Goal: Transaction & Acquisition: Purchase product/service

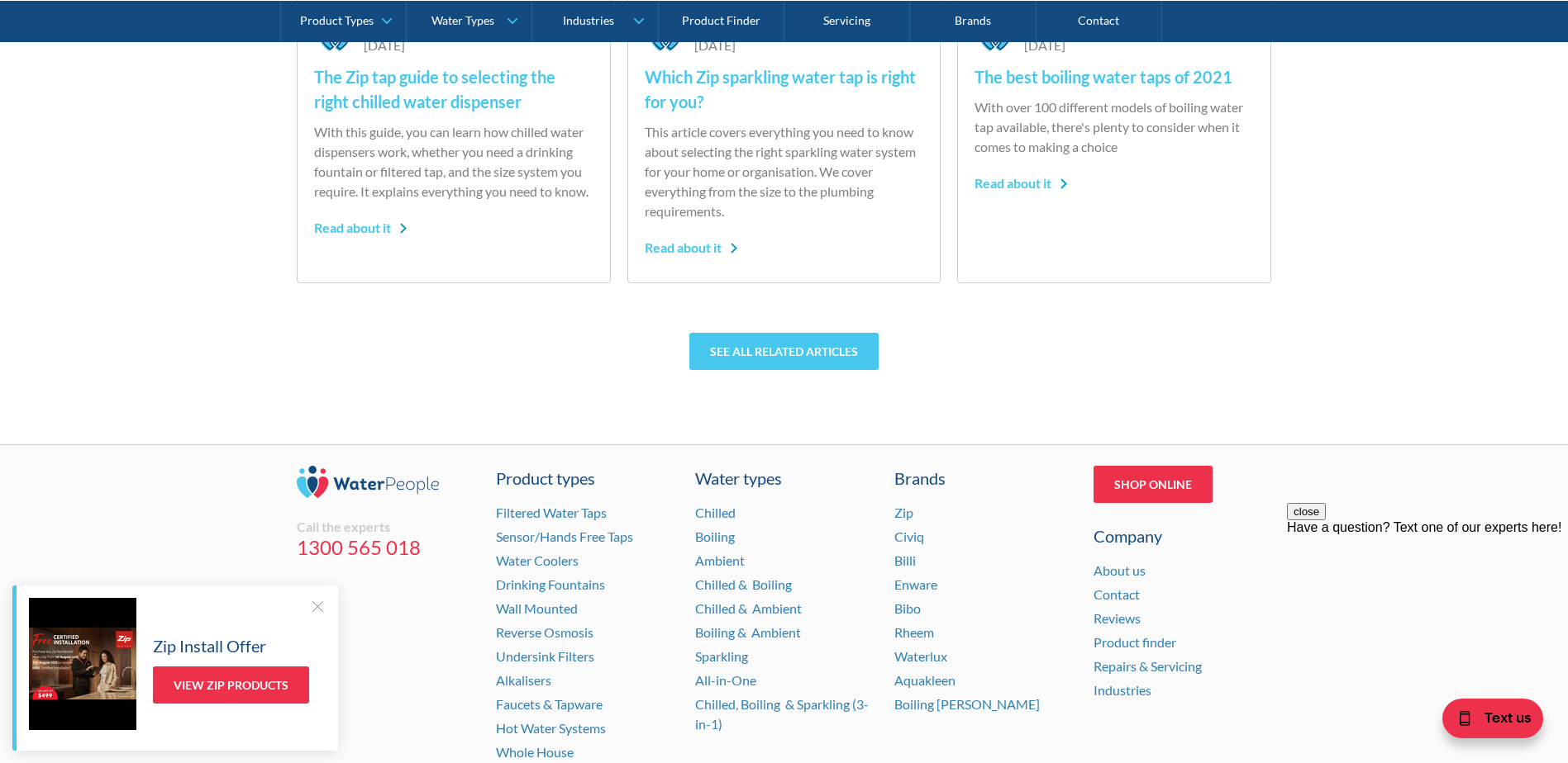
scroll to position [4297, 0]
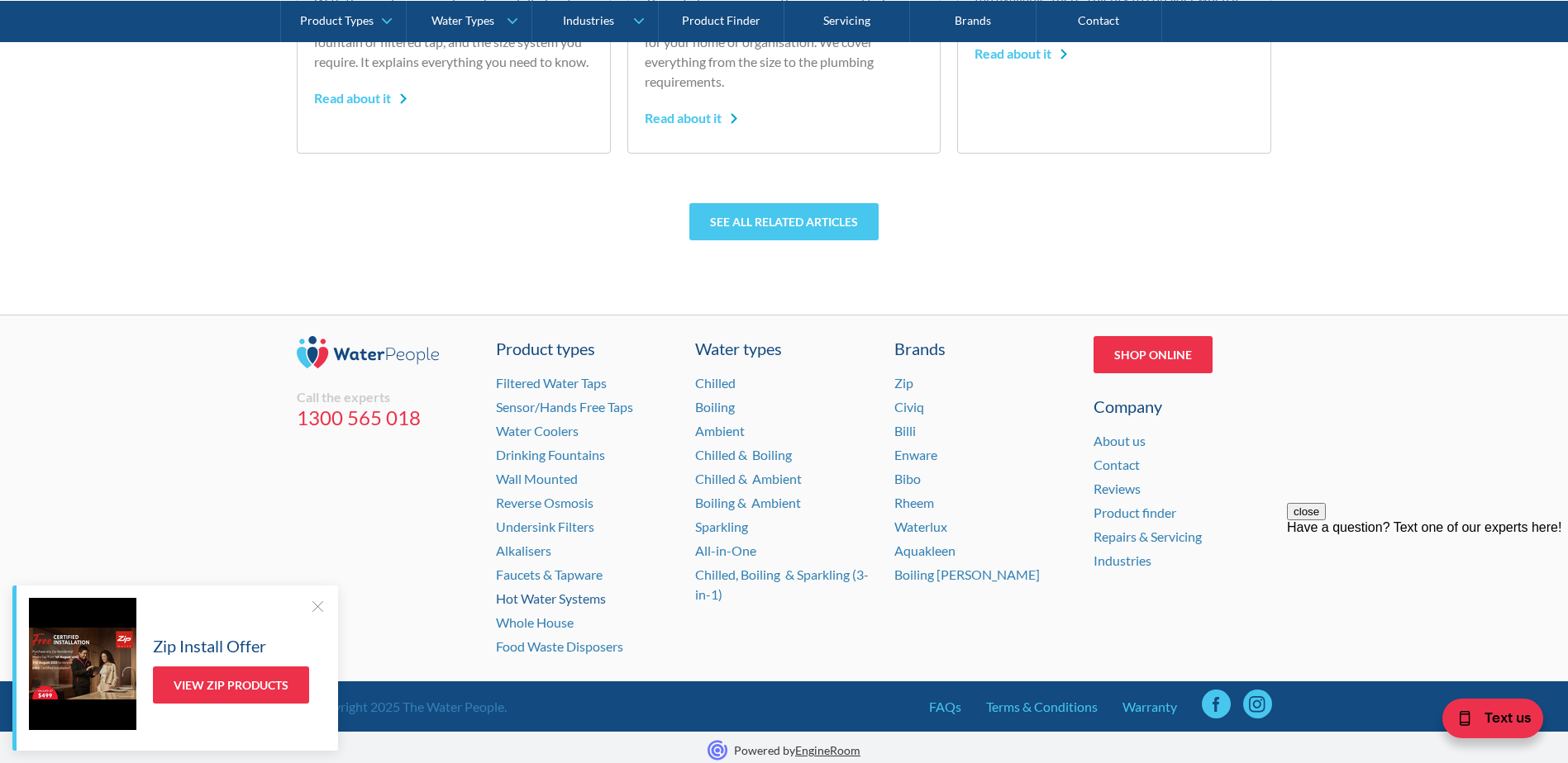
click at [531, 601] on link "Hot Water Systems" at bounding box center [551, 599] width 109 height 15
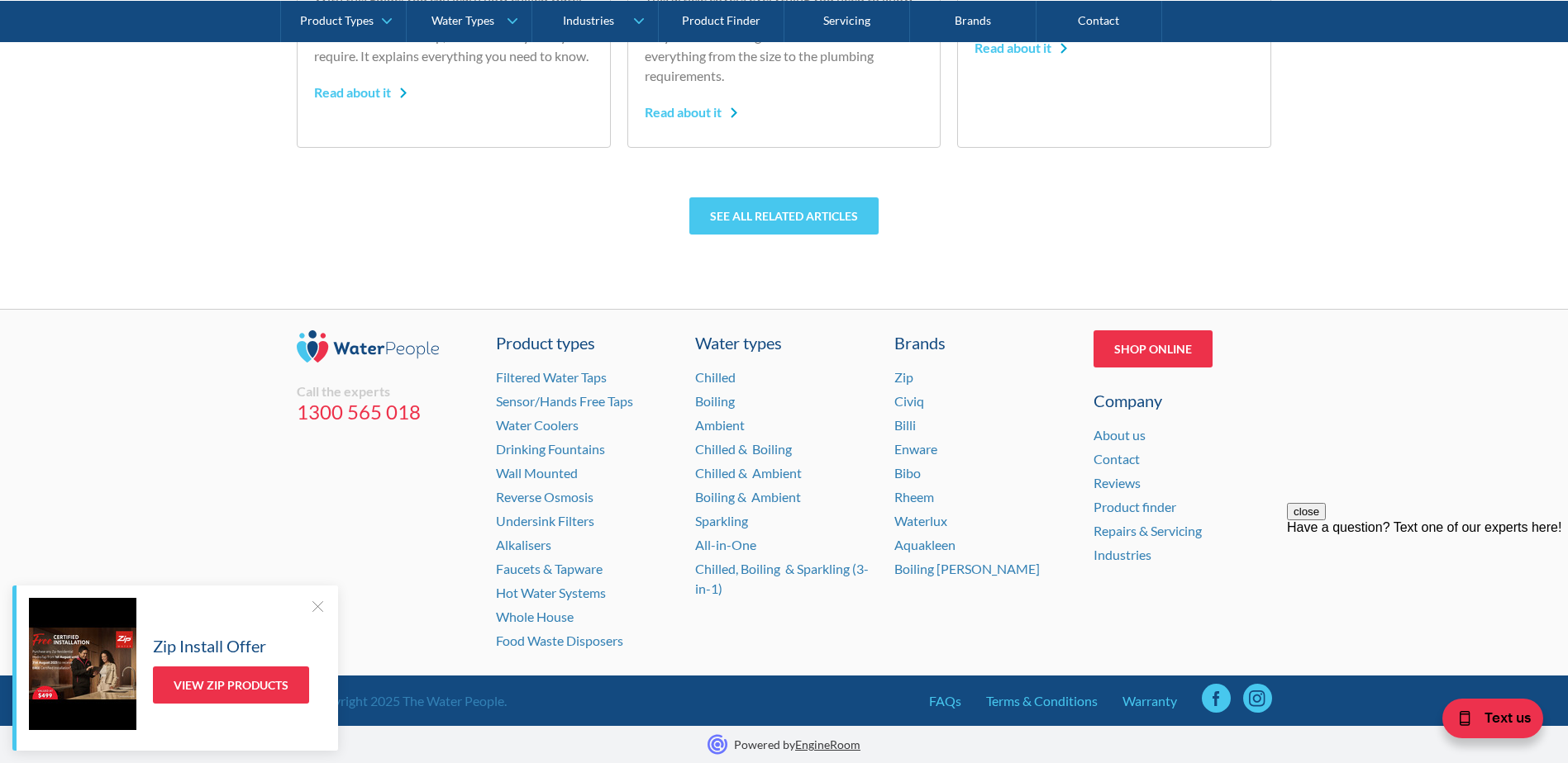
scroll to position [4303, 0]
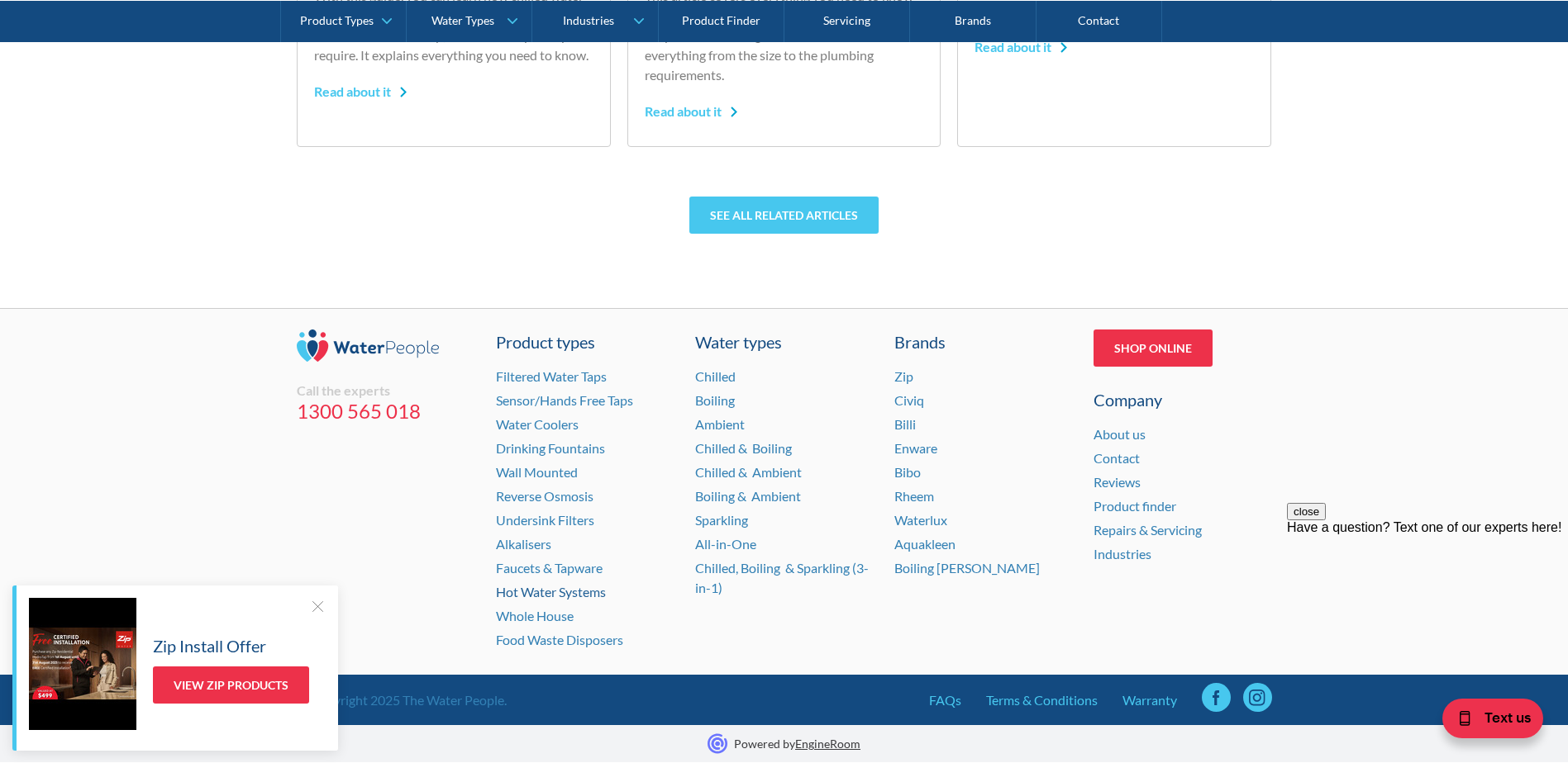
click at [540, 596] on link "Hot Water Systems" at bounding box center [551, 592] width 109 height 15
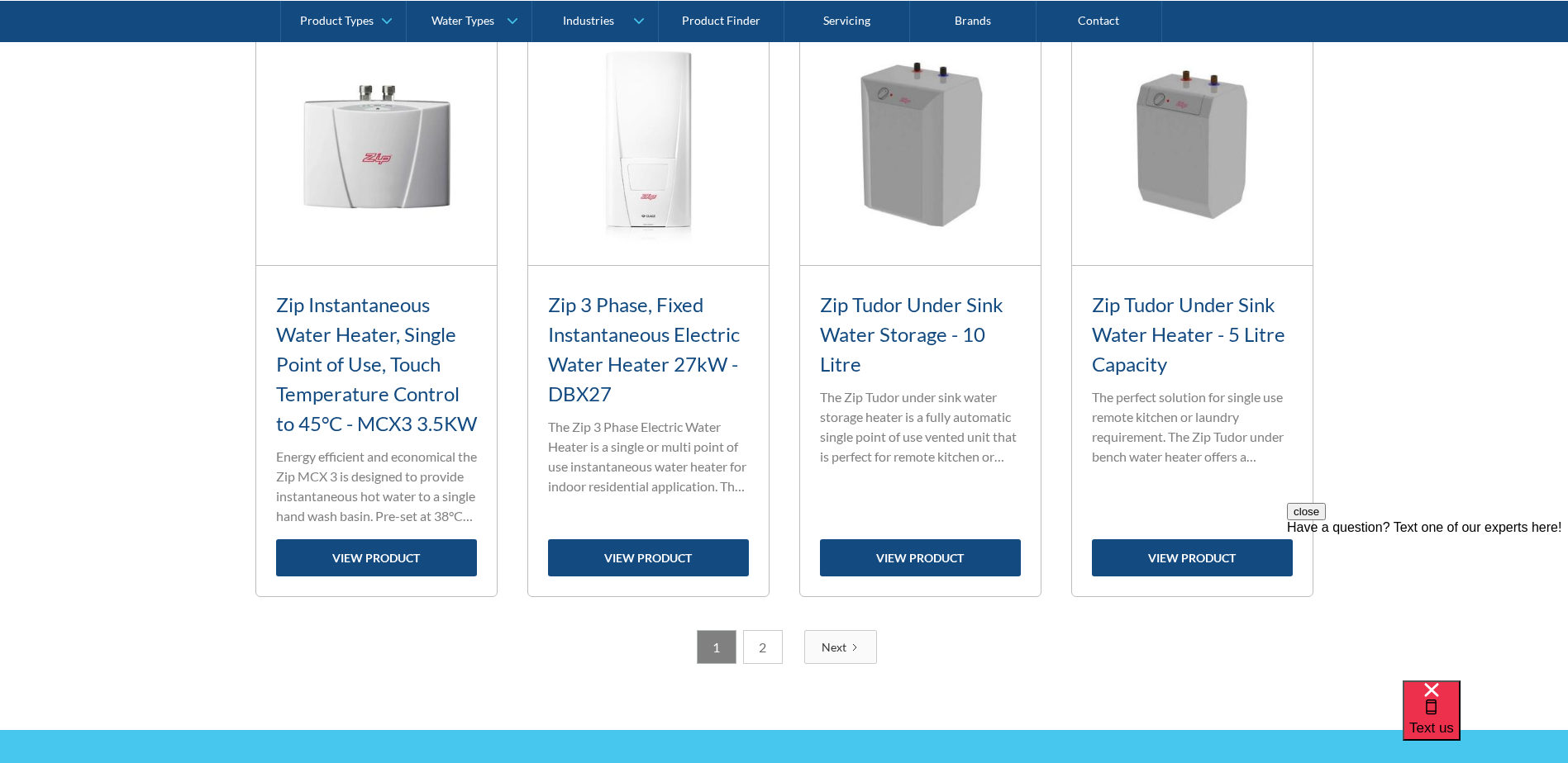
scroll to position [2479, 0]
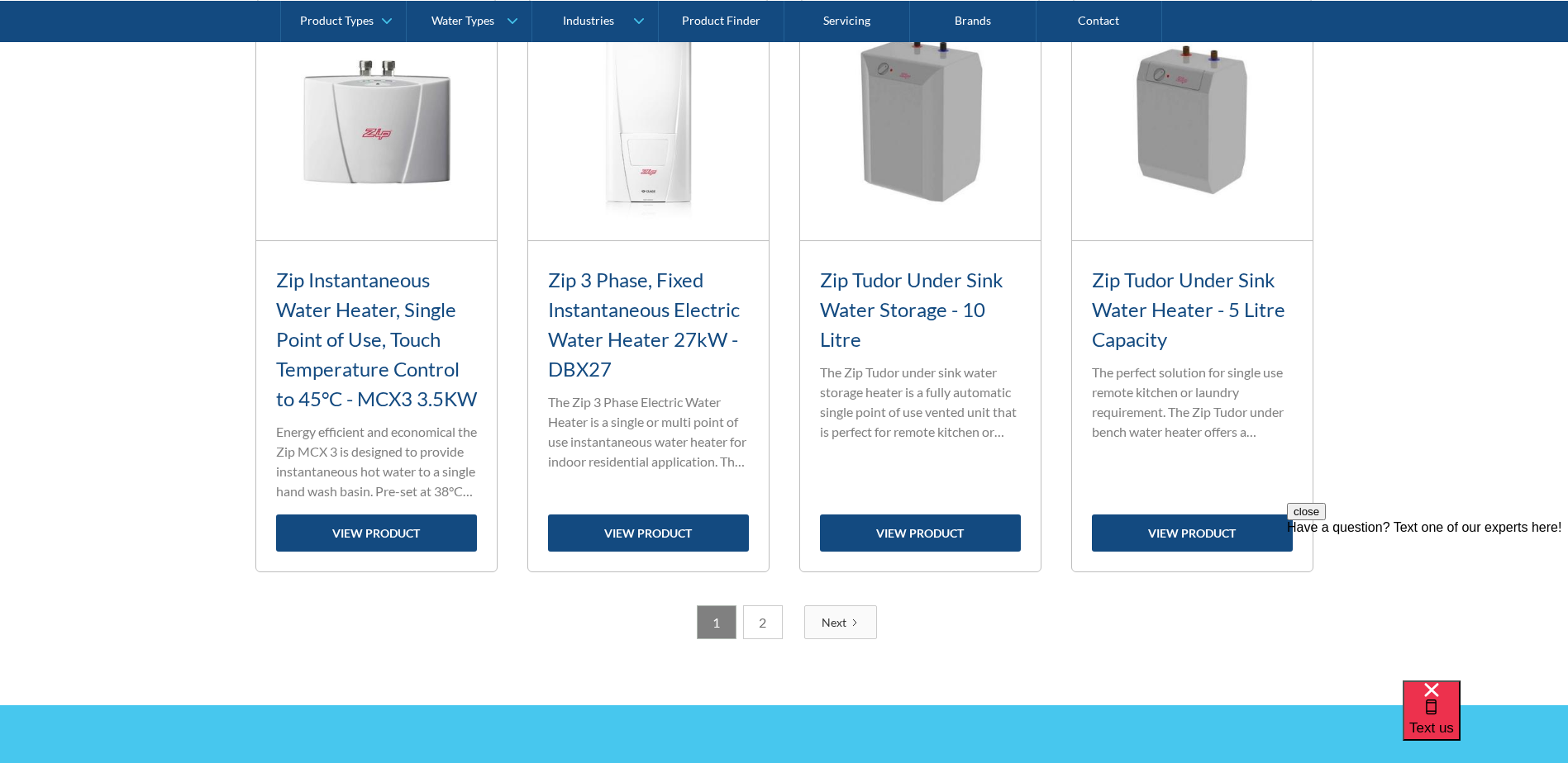
click at [769, 639] on link "2" at bounding box center [762, 622] width 39 height 34
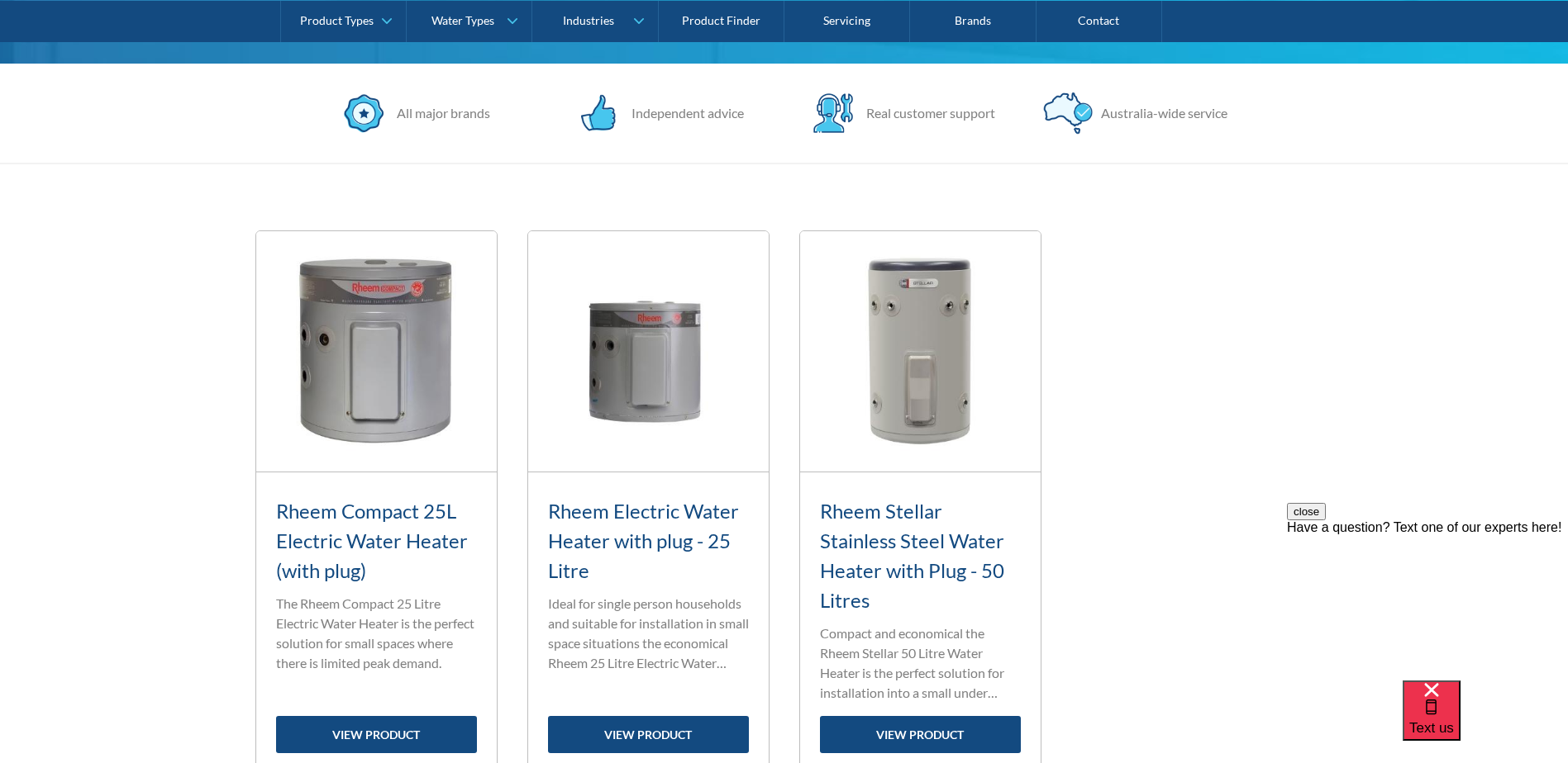
scroll to position [330, 0]
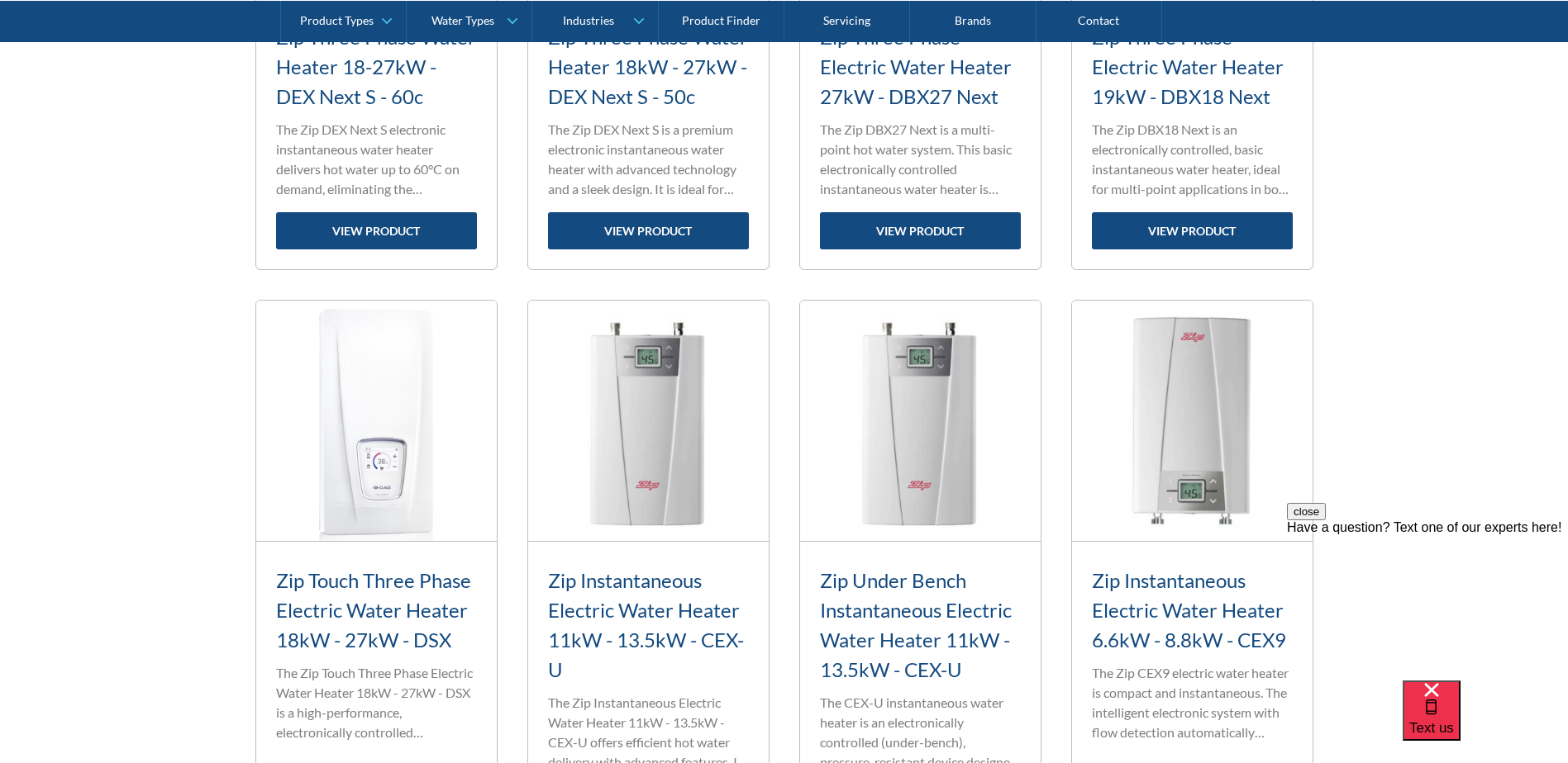
scroll to position [1239, 0]
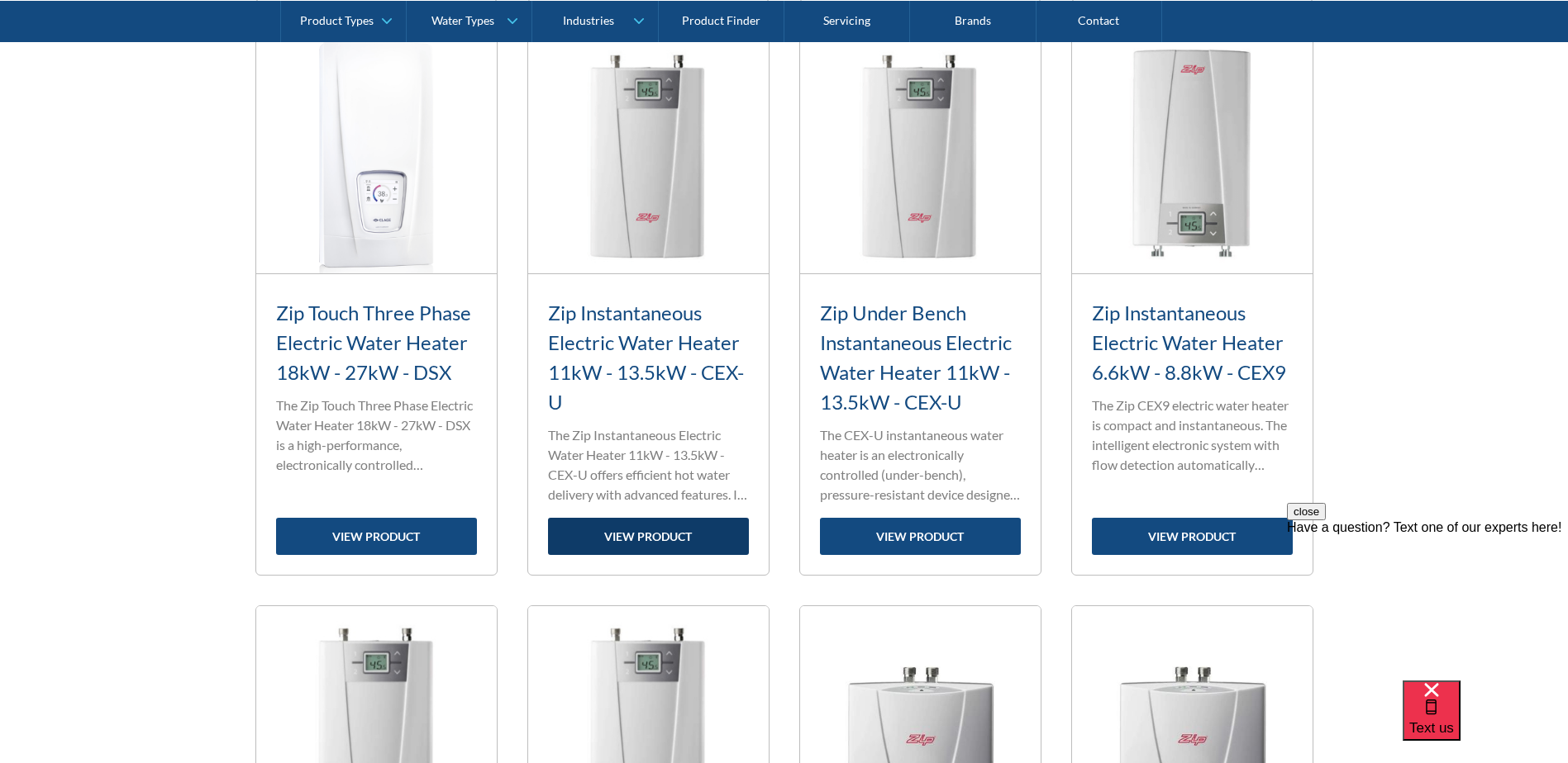
click at [640, 541] on link "view product" at bounding box center [648, 536] width 201 height 37
